Goal: Information Seeking & Learning: Learn about a topic

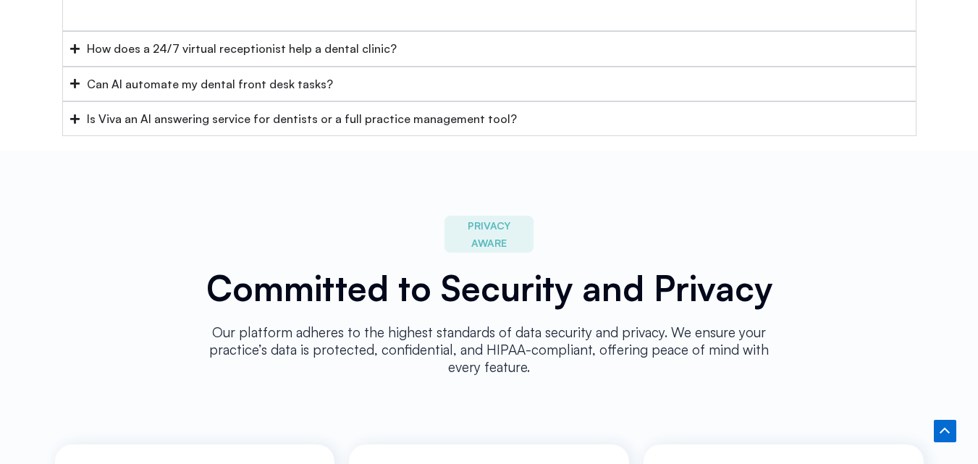
scroll to position [6578, 0]
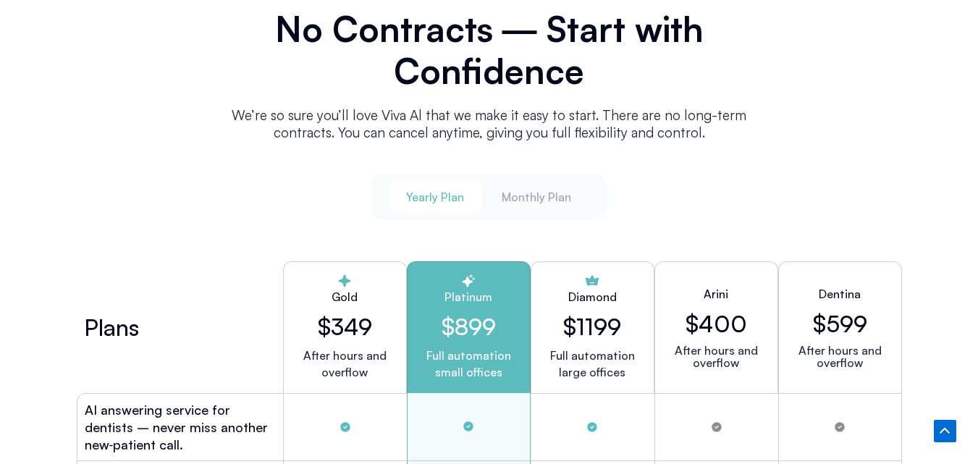
scroll to position [3760, 0]
